Goal: Information Seeking & Learning: Learn about a topic

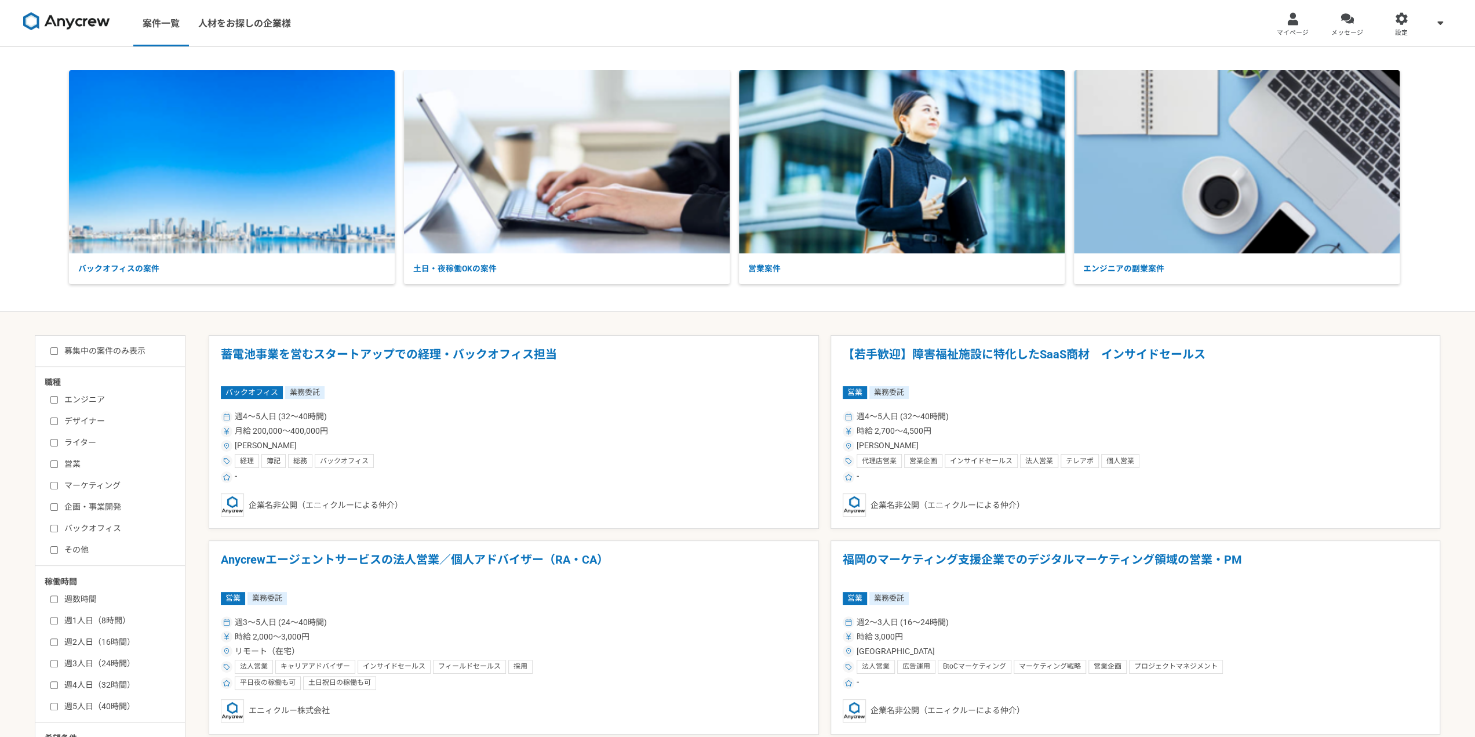
click at [123, 357] on div "募集中の案件のみ表示 職種 エンジニア デザイナー ライター 営業 マーケティング 企画・事業開発 バックオフィス その他 稼働時間 週数時間 週1人日（8時…" at bounding box center [110, 610] width 151 height 551
click at [123, 348] on label "募集中の案件のみ表示" at bounding box center [97, 351] width 95 height 12
click at [58, 348] on input "募集中の案件のみ表示" at bounding box center [54, 351] width 8 height 8
checkbox input "true"
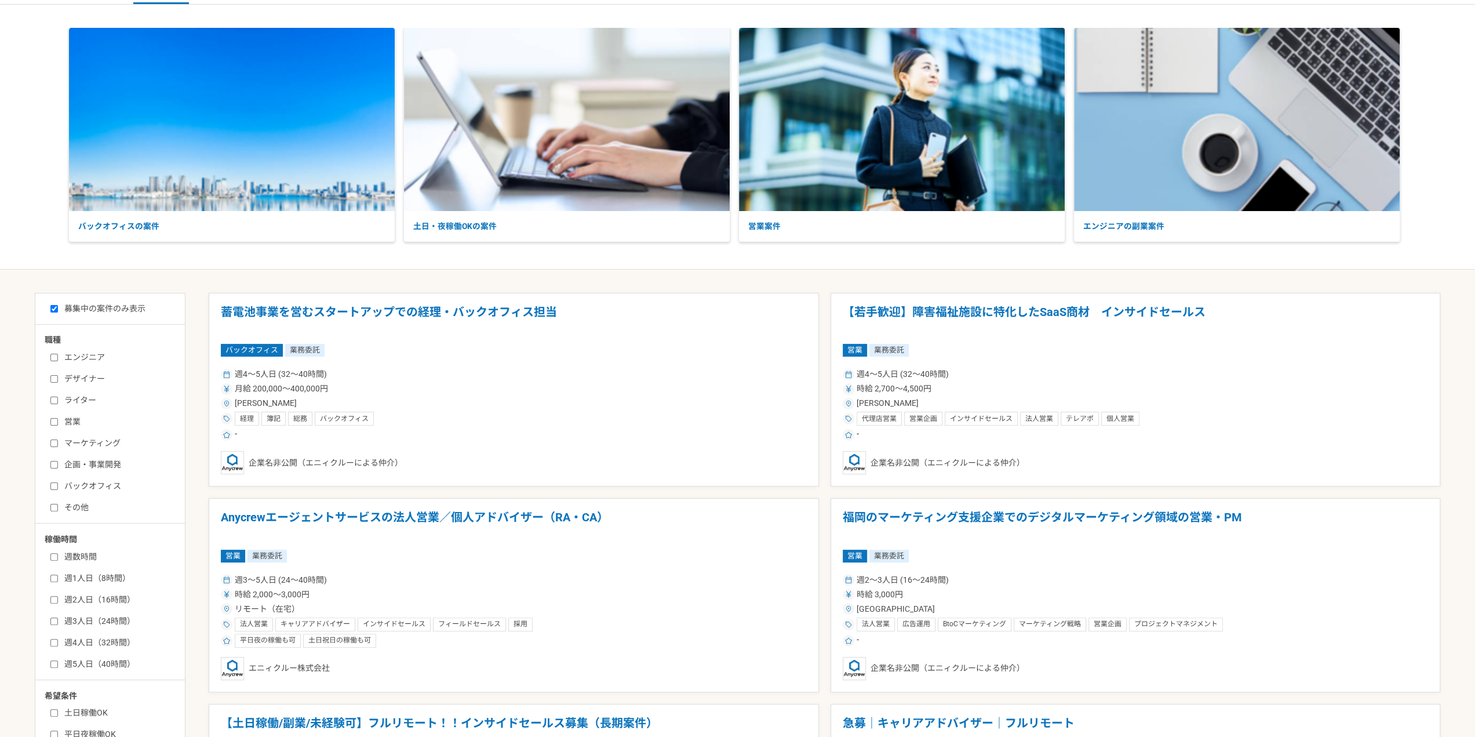
scroll to position [58, 0]
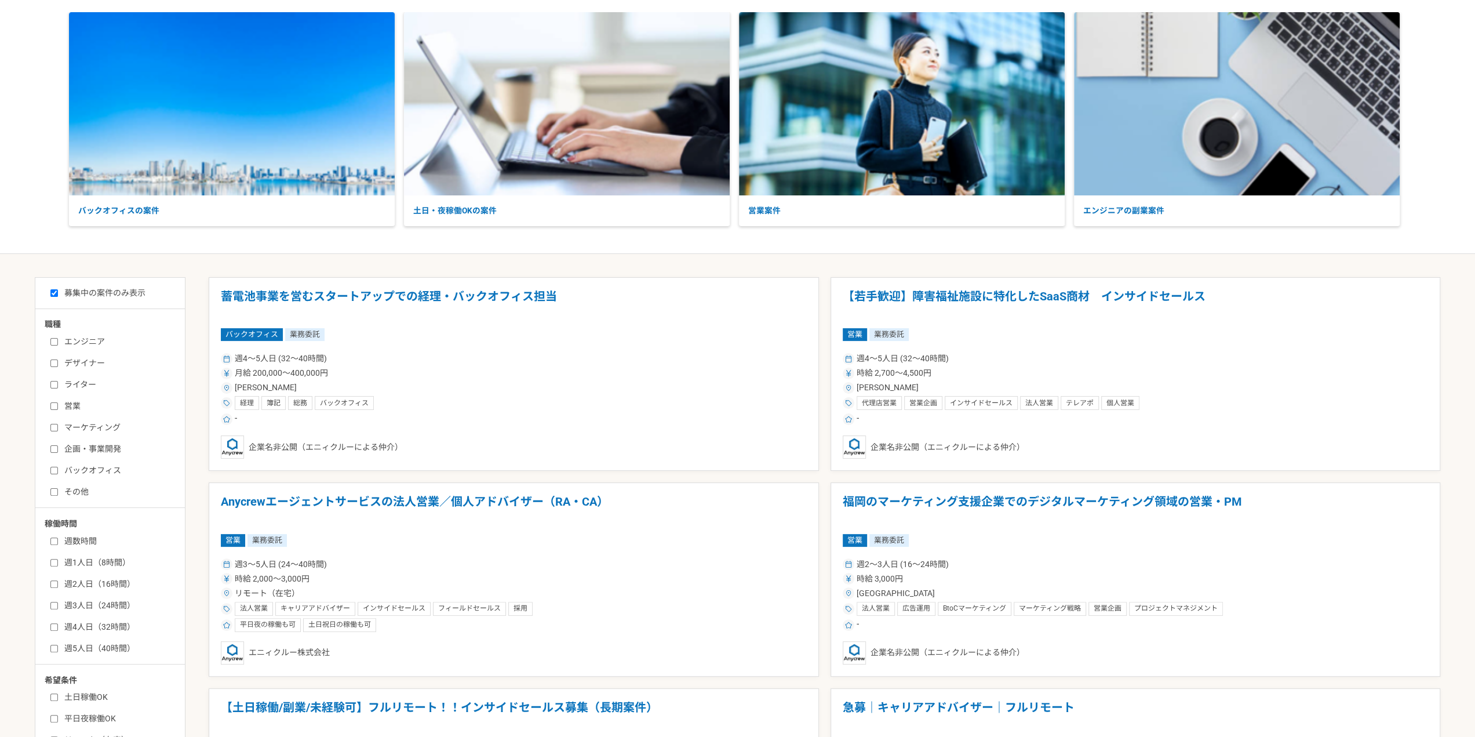
click at [108, 468] on label "バックオフィス" at bounding box center [116, 470] width 133 height 12
click at [58, 468] on input "バックオフィス" at bounding box center [54, 471] width 8 height 8
checkbox input "true"
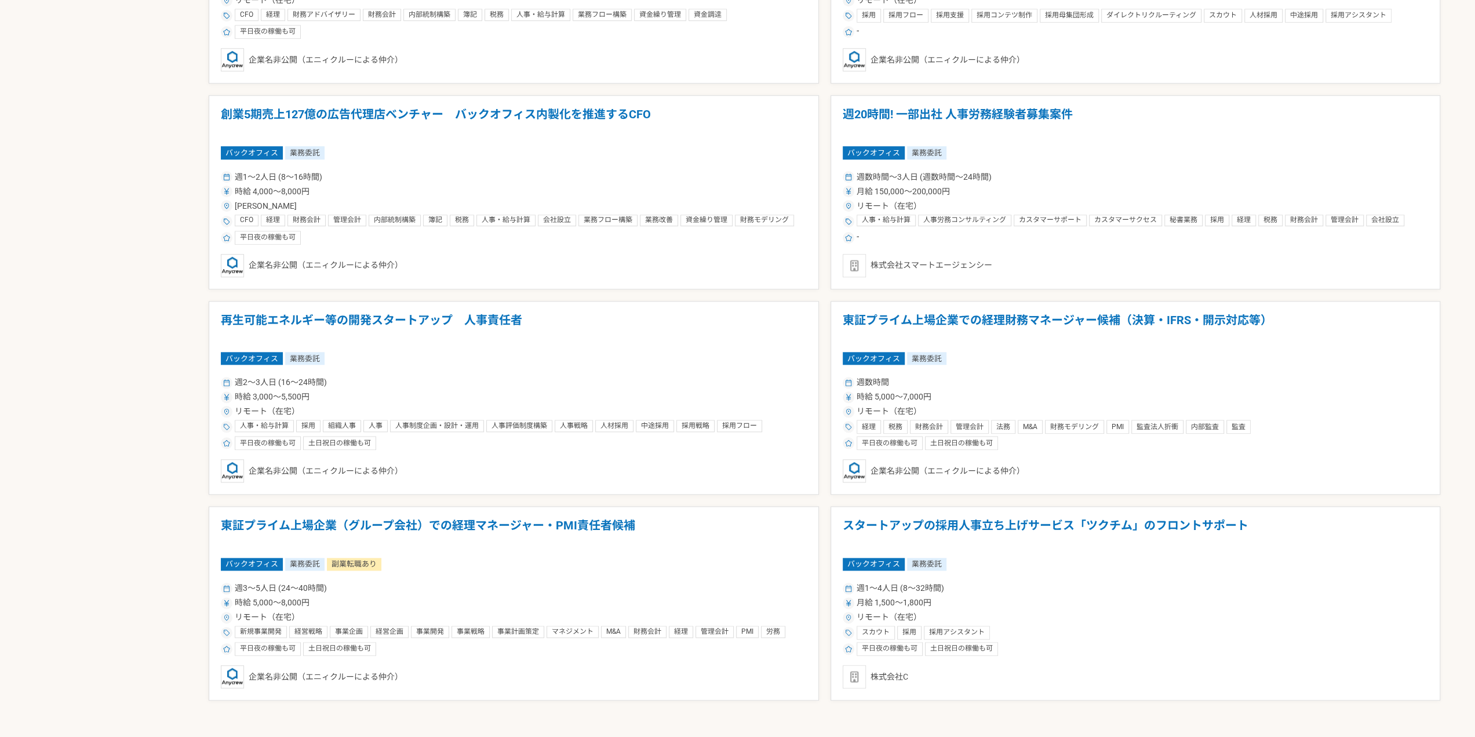
scroll to position [1159, 0]
